Goal: Task Accomplishment & Management: Complete application form

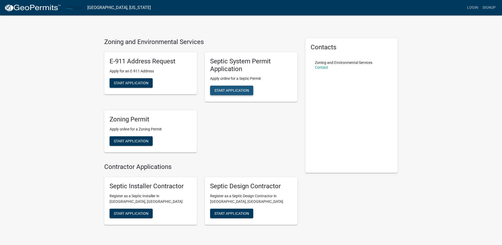
click at [236, 91] on span "Start Application" at bounding box center [231, 90] width 35 height 4
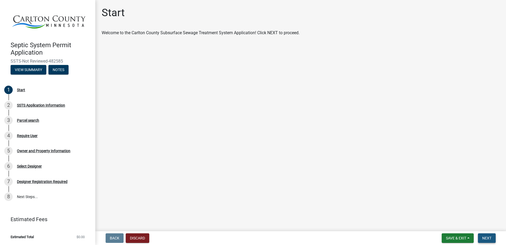
click at [491, 237] on span "Next" at bounding box center [486, 238] width 9 height 4
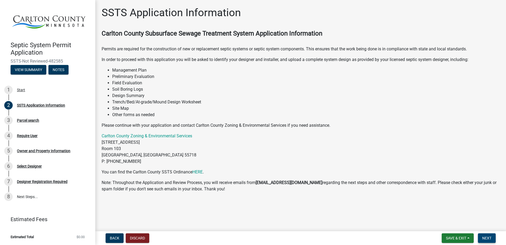
click at [488, 236] on span "Next" at bounding box center [486, 238] width 9 height 4
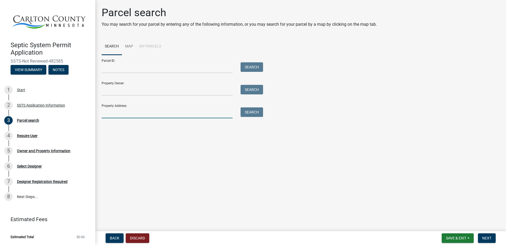
click at [126, 113] on input "Property Address:" at bounding box center [167, 112] width 131 height 11
type input "5731"
click at [253, 112] on button "Search" at bounding box center [252, 112] width 22 height 10
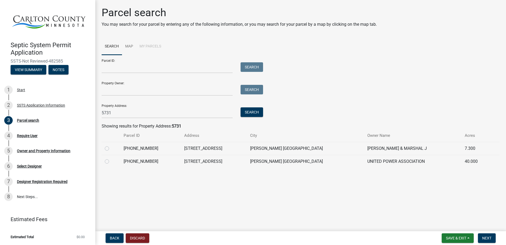
click at [111, 145] on label at bounding box center [111, 145] width 0 height 0
click at [111, 148] on input "radio" at bounding box center [112, 146] width 3 height 3
radio input "true"
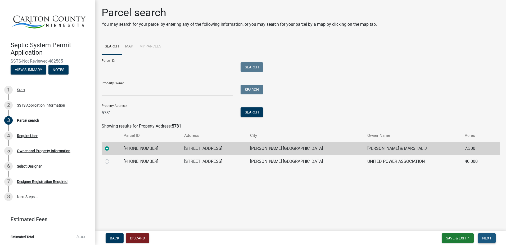
click at [489, 238] on span "Next" at bounding box center [486, 238] width 9 height 4
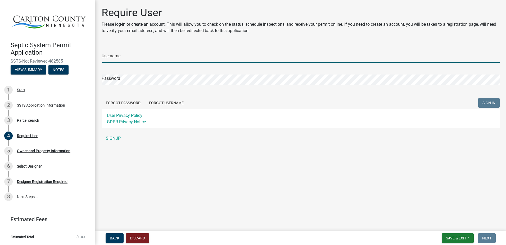
click at [133, 57] on input "Username" at bounding box center [301, 57] width 398 height 11
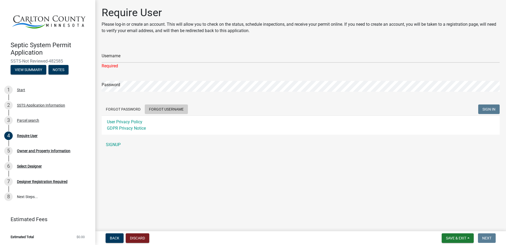
click at [164, 105] on button "Forgot Username" at bounding box center [166, 109] width 43 height 10
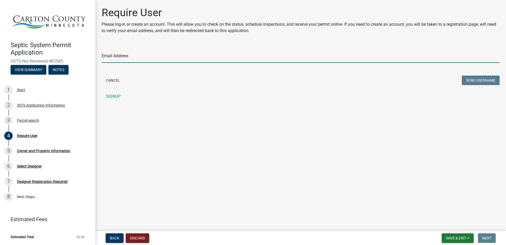
click at [160, 57] on input "Email Address" at bounding box center [301, 57] width 398 height 11
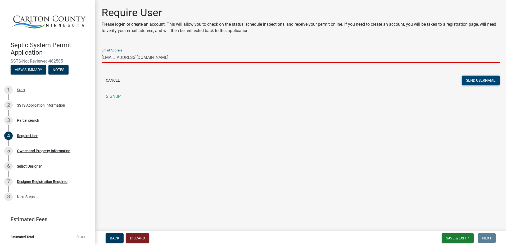
type input "[EMAIL_ADDRESS][DOMAIN_NAME]"
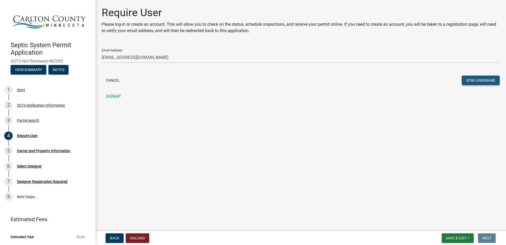
click at [488, 80] on button "Send Username" at bounding box center [481, 80] width 38 height 10
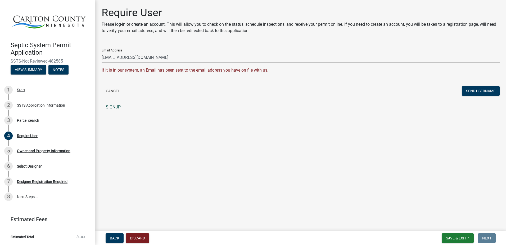
click at [109, 109] on link "SIGNUP" at bounding box center [301, 107] width 398 height 11
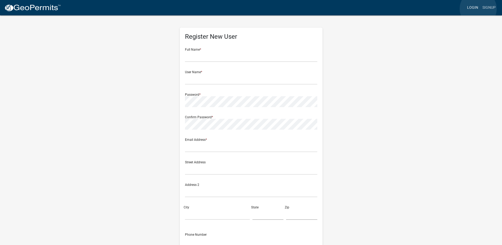
click at [478, 9] on link "Login" at bounding box center [472, 8] width 15 height 10
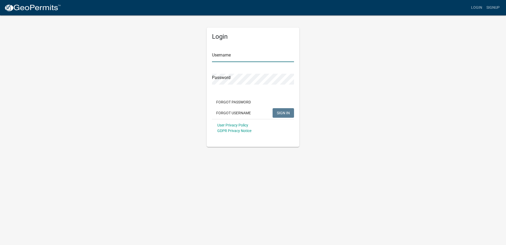
click at [238, 56] on input "Username" at bounding box center [253, 56] width 82 height 11
type input "logmanta"
click at [286, 112] on span "SIGN IN" at bounding box center [283, 112] width 13 height 4
click at [282, 114] on span "SIGN IN" at bounding box center [283, 112] width 13 height 4
click at [277, 112] on span "SIGN IN" at bounding box center [283, 112] width 13 height 4
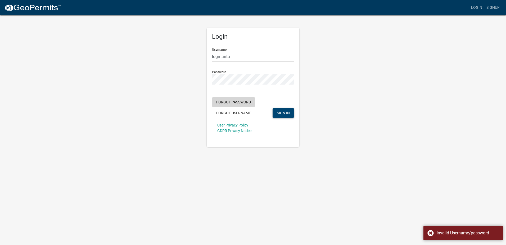
click at [244, 102] on button "Forgot Password" at bounding box center [233, 102] width 43 height 10
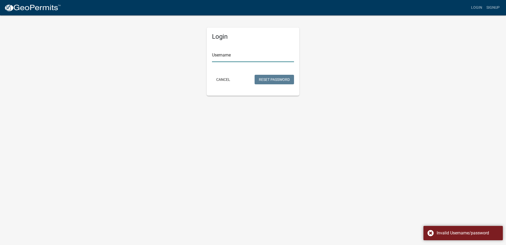
click at [243, 58] on input "Username" at bounding box center [253, 56] width 82 height 11
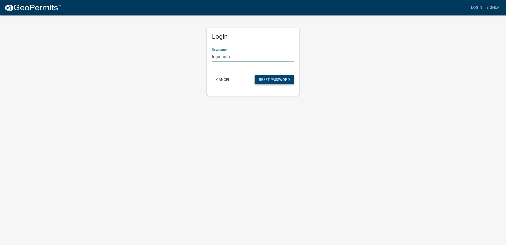
type input "logmanta"
click at [285, 82] on button "Reset Password" at bounding box center [274, 80] width 39 height 10
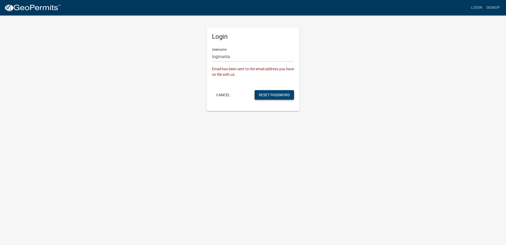
click at [277, 94] on button "Reset Password" at bounding box center [274, 95] width 39 height 10
click at [225, 96] on button "Cancel" at bounding box center [223, 95] width 22 height 10
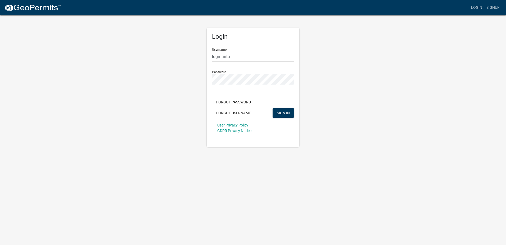
drag, startPoint x: 97, startPoint y: 71, endPoint x: 106, endPoint y: 69, distance: 9.6
click at [97, 71] on app-login-view "more_horiz Login Signup Login Username logmanta Password Forgot Password Forgot…" at bounding box center [253, 73] width 506 height 147
click at [478, 8] on link "Login" at bounding box center [476, 8] width 15 height 10
drag, startPoint x: 85, startPoint y: 1, endPoint x: 93, endPoint y: 48, distance: 48.0
click at [80, 58] on app-login-view "more_horiz Login Signup Login Username logmanta Password Forgot Password Forgot…" at bounding box center [253, 73] width 506 height 147
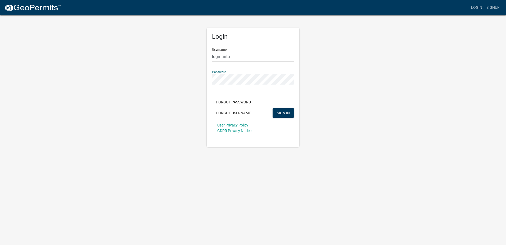
click at [191, 65] on div "Login Username logmanta Password Forgot Password Forgot Username SIGN IN User P…" at bounding box center [253, 81] width 302 height 132
click at [286, 114] on span "SIGN IN" at bounding box center [283, 112] width 13 height 4
